Goal: Information Seeking & Learning: Find specific page/section

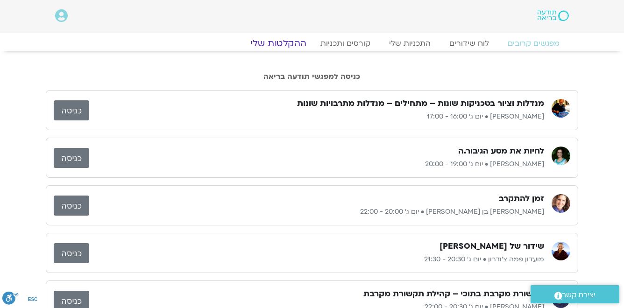
click at [290, 44] on link "ההקלטות שלי" at bounding box center [278, 43] width 78 height 11
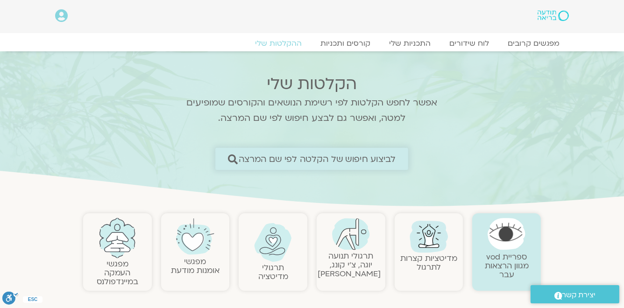
click at [364, 163] on span "לביצוע חיפוש של הקלטה לפי שם המרצה" at bounding box center [317, 159] width 157 height 10
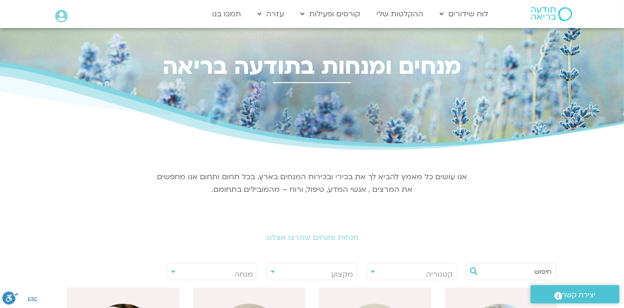
click at [239, 273] on span "מנחה" at bounding box center [244, 275] width 19 height 10
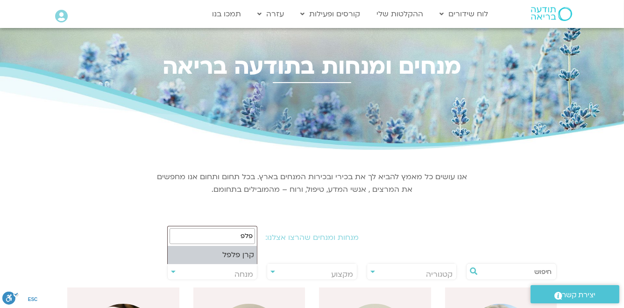
type input "פלפ"
select select "*****"
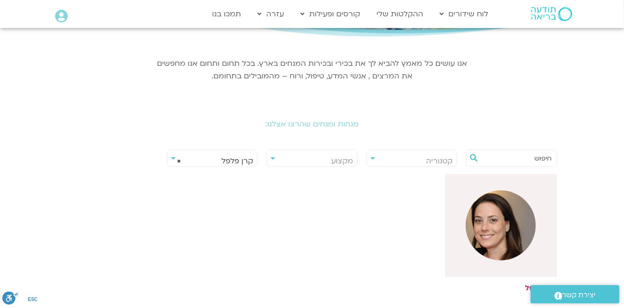
scroll to position [116, 0]
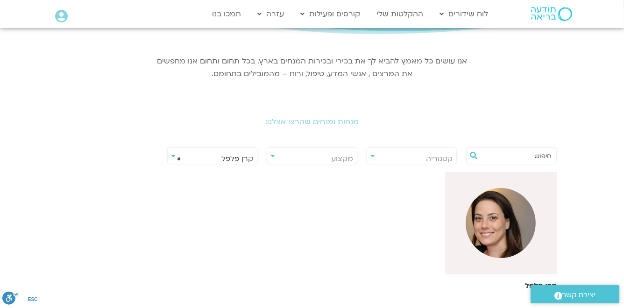
click at [490, 227] on img at bounding box center [501, 223] width 70 height 70
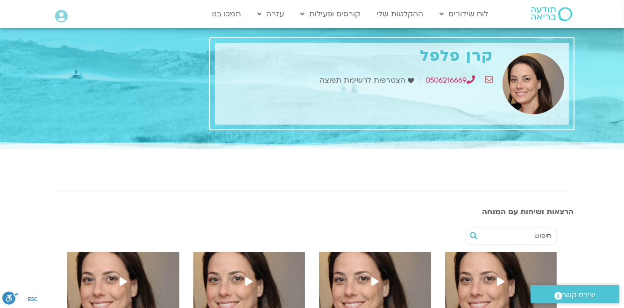
scroll to position [75, 0]
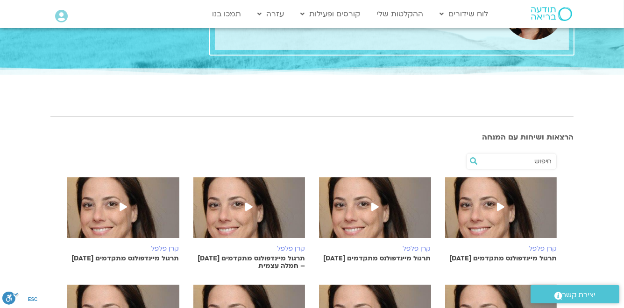
click at [375, 205] on icon at bounding box center [374, 207] width 7 height 8
